Goal: Task Accomplishment & Management: Manage account settings

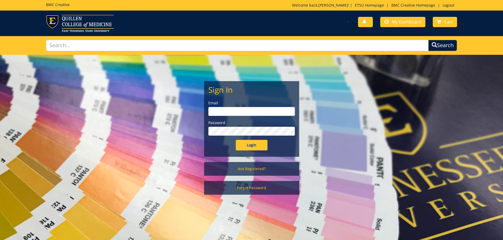
click at [243, 110] on input "email" at bounding box center [251, 111] width 87 height 9
type input "[EMAIL_ADDRESS][DOMAIN_NAME]"
click at [236, 140] on input "Login" at bounding box center [252, 145] width 32 height 11
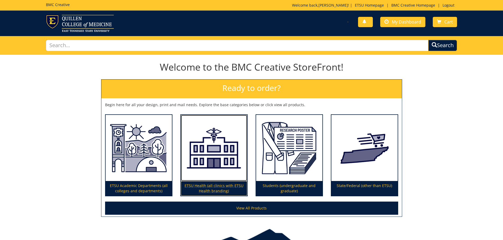
click at [246, 144] on img at bounding box center [214, 148] width 66 height 66
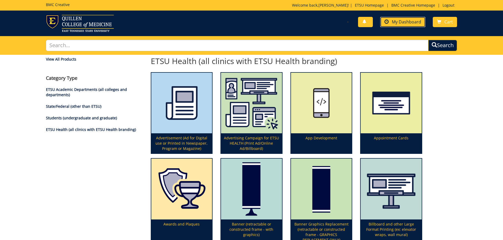
click at [397, 23] on span "My Dashboard" at bounding box center [406, 22] width 29 height 6
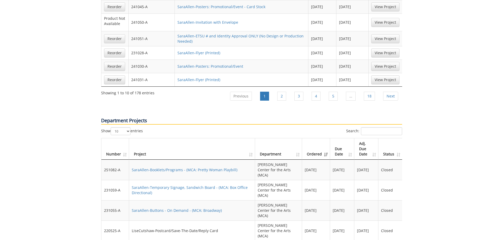
scroll to position [475, 0]
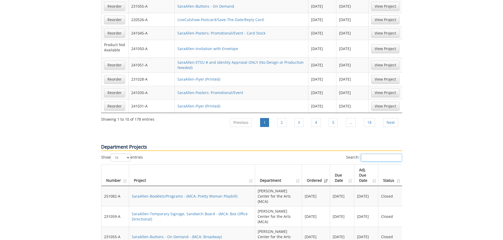
click at [366, 154] on input "Search:" at bounding box center [381, 158] width 41 height 8
type input "brochure"
click at [216, 214] on link "SaraAllen-Brochure - (MCA: Broadway Season Brochure 2025)" at bounding box center [186, 216] width 108 height 5
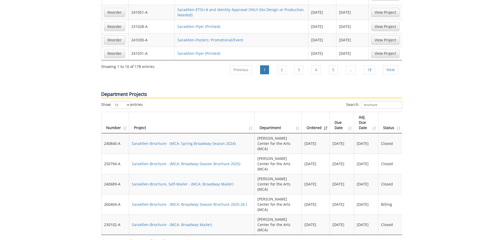
scroll to position [554, 0]
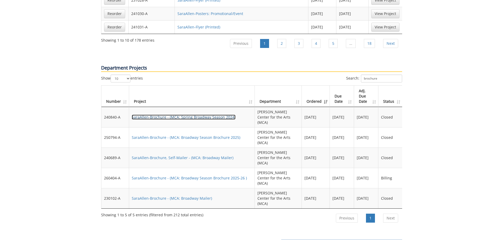
click at [218, 115] on link "SaraAllen-Brochure - (MCA: Spring Broadway Season 2024)" at bounding box center [184, 117] width 104 height 5
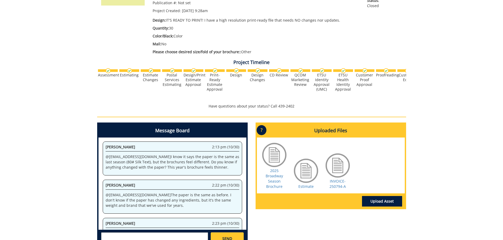
scroll to position [158, 0]
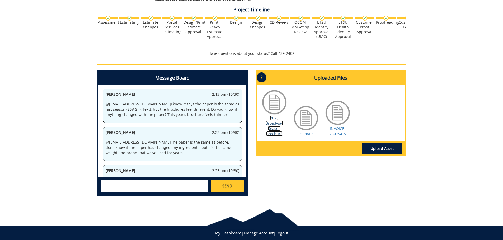
click at [274, 127] on link "2025 Broadway Season Brochure" at bounding box center [273, 126] width 17 height 21
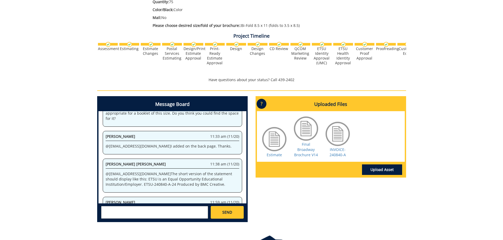
scroll to position [158, 0]
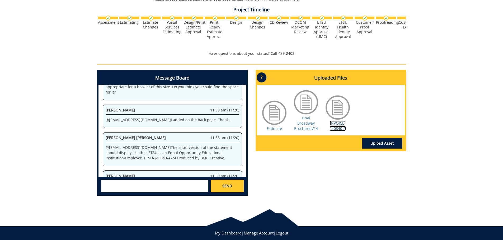
click at [341, 121] on link "INVOICE-240840-A" at bounding box center [337, 126] width 16 height 10
click at [305, 120] on link "Final Broadway Brochure V14" at bounding box center [306, 124] width 24 height 16
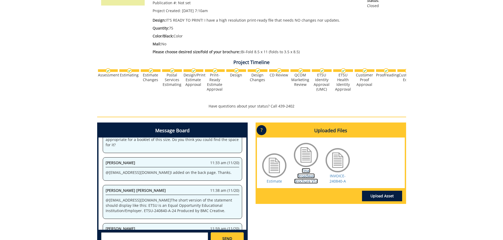
scroll to position [0, 0]
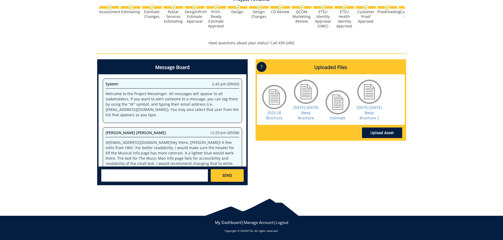
scroll to position [267, 0]
